Goal: Find specific page/section: Find specific page/section

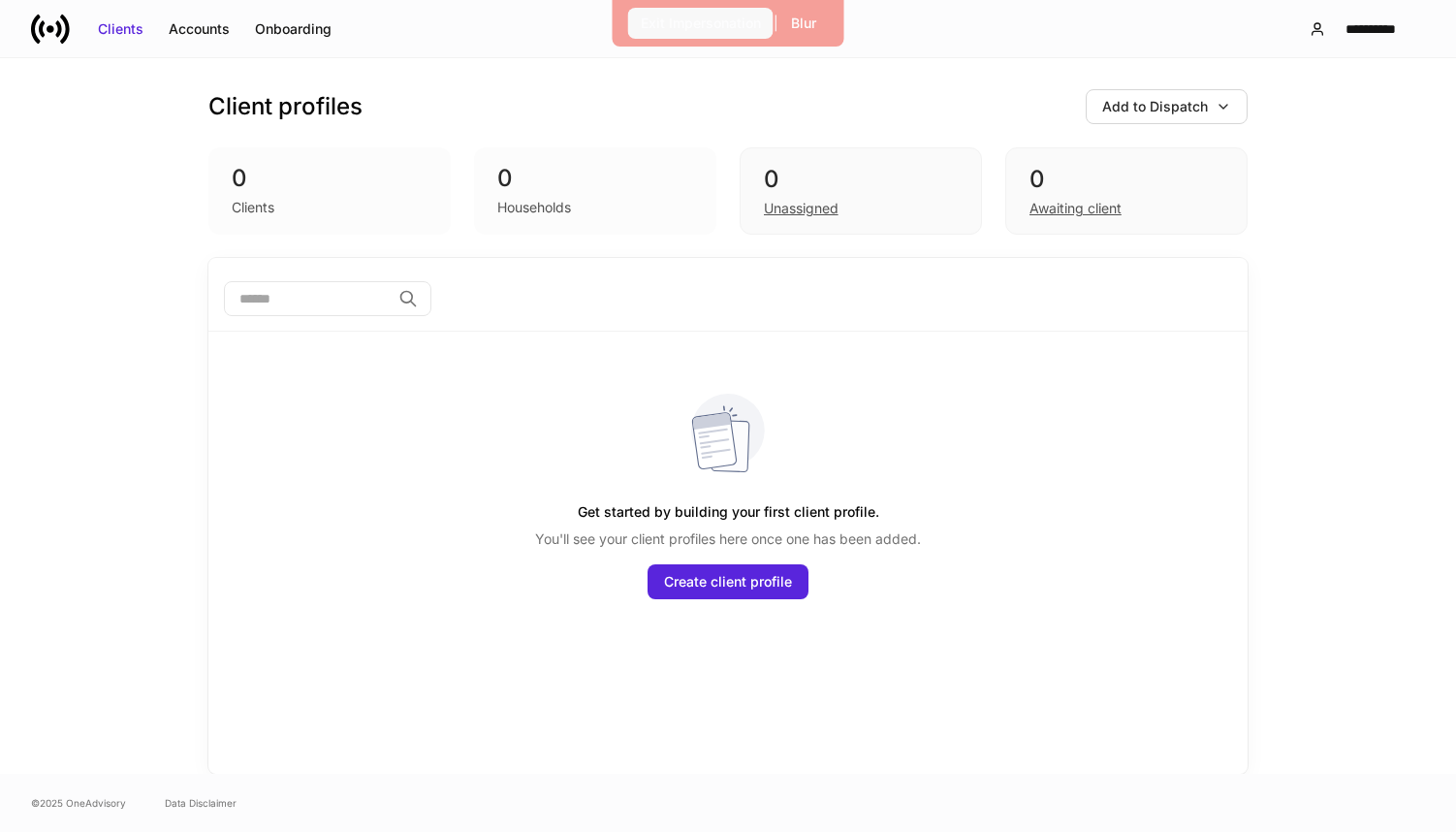
click at [689, 33] on button "Exit Impersonation" at bounding box center [701, 23] width 146 height 31
